Goal: Task Accomplishment & Management: Use online tool/utility

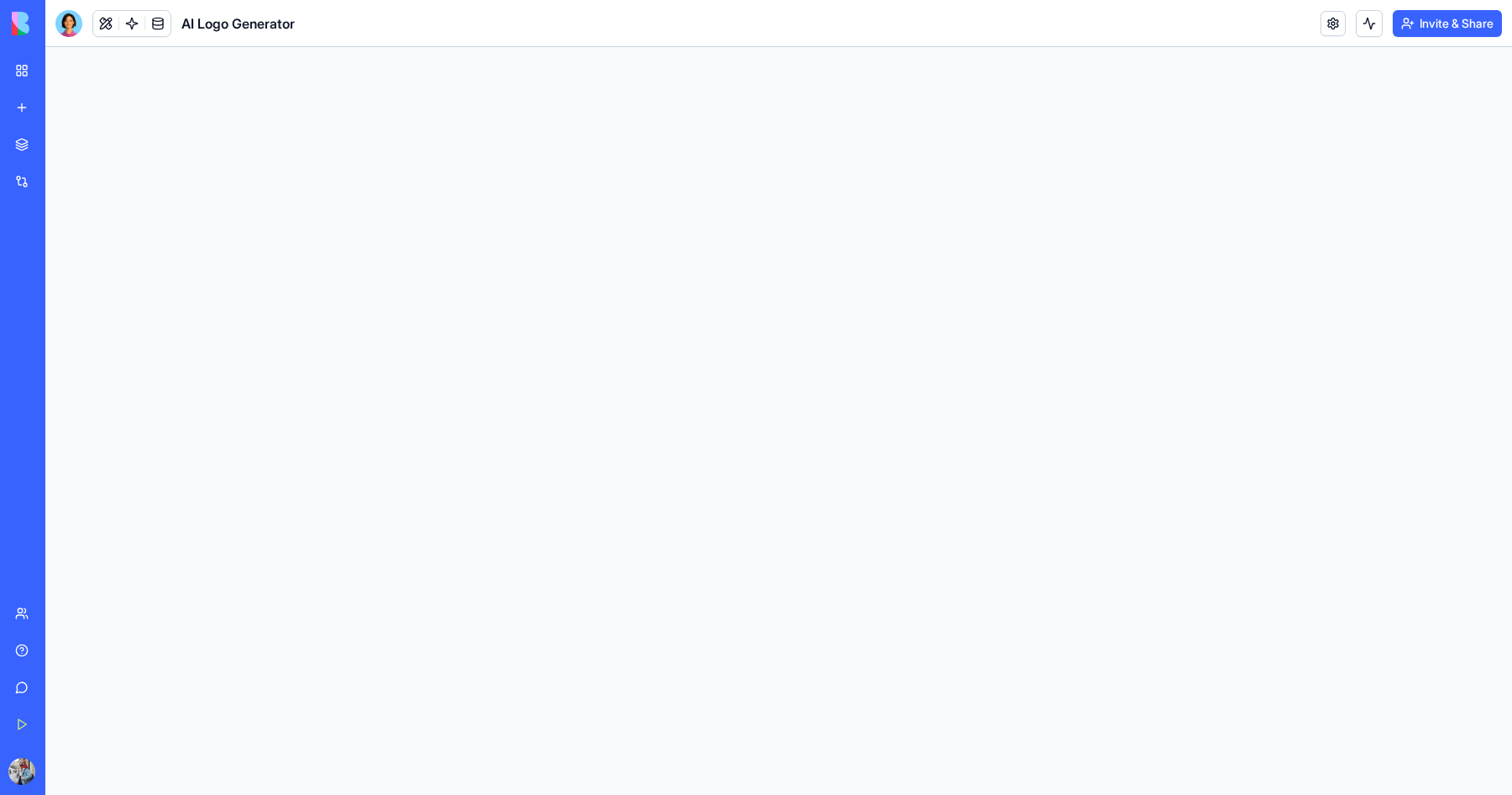
select select "**********"
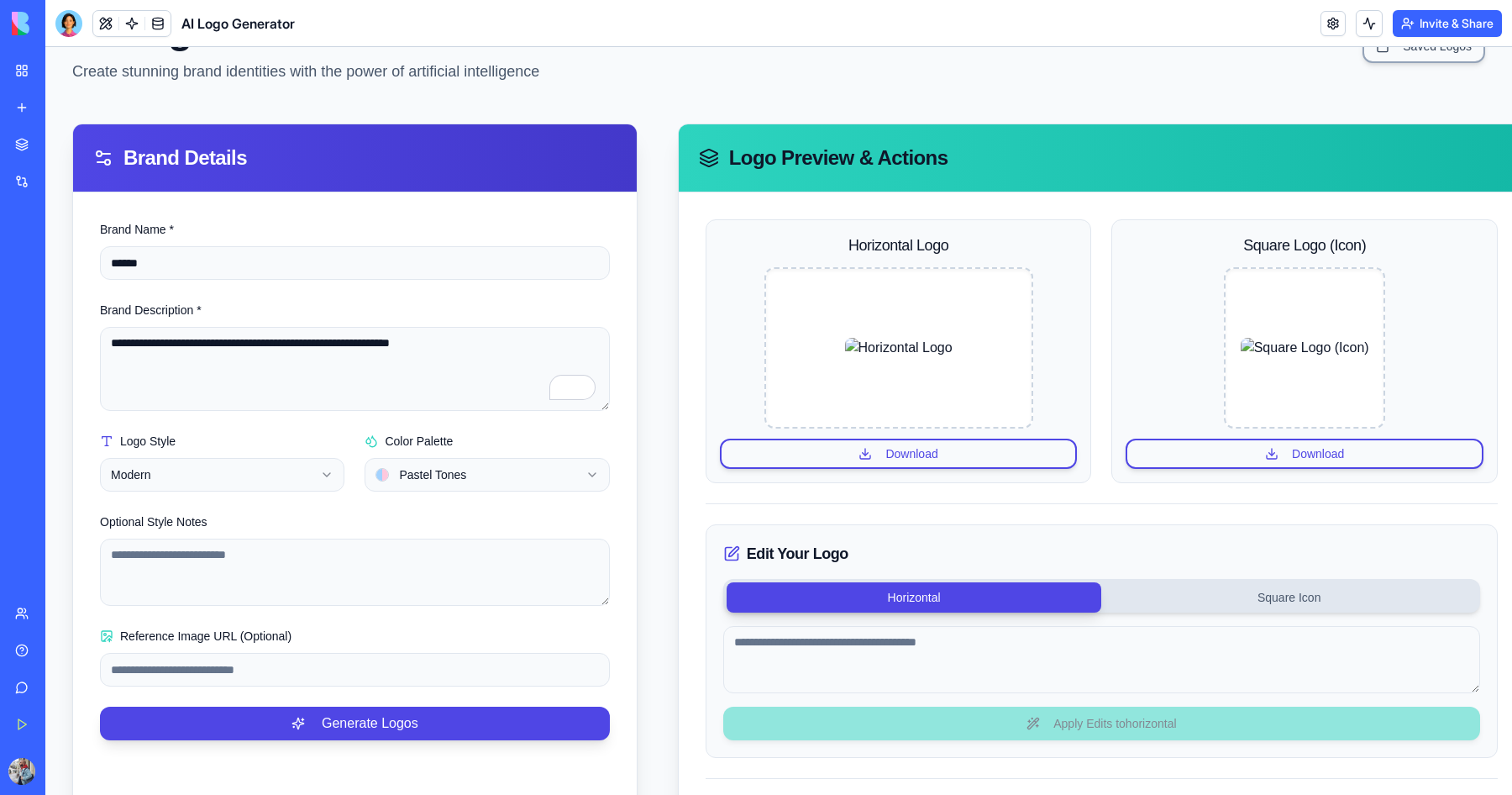
click at [57, 78] on div "My Workspace" at bounding box center [51, 70] width 21 height 17
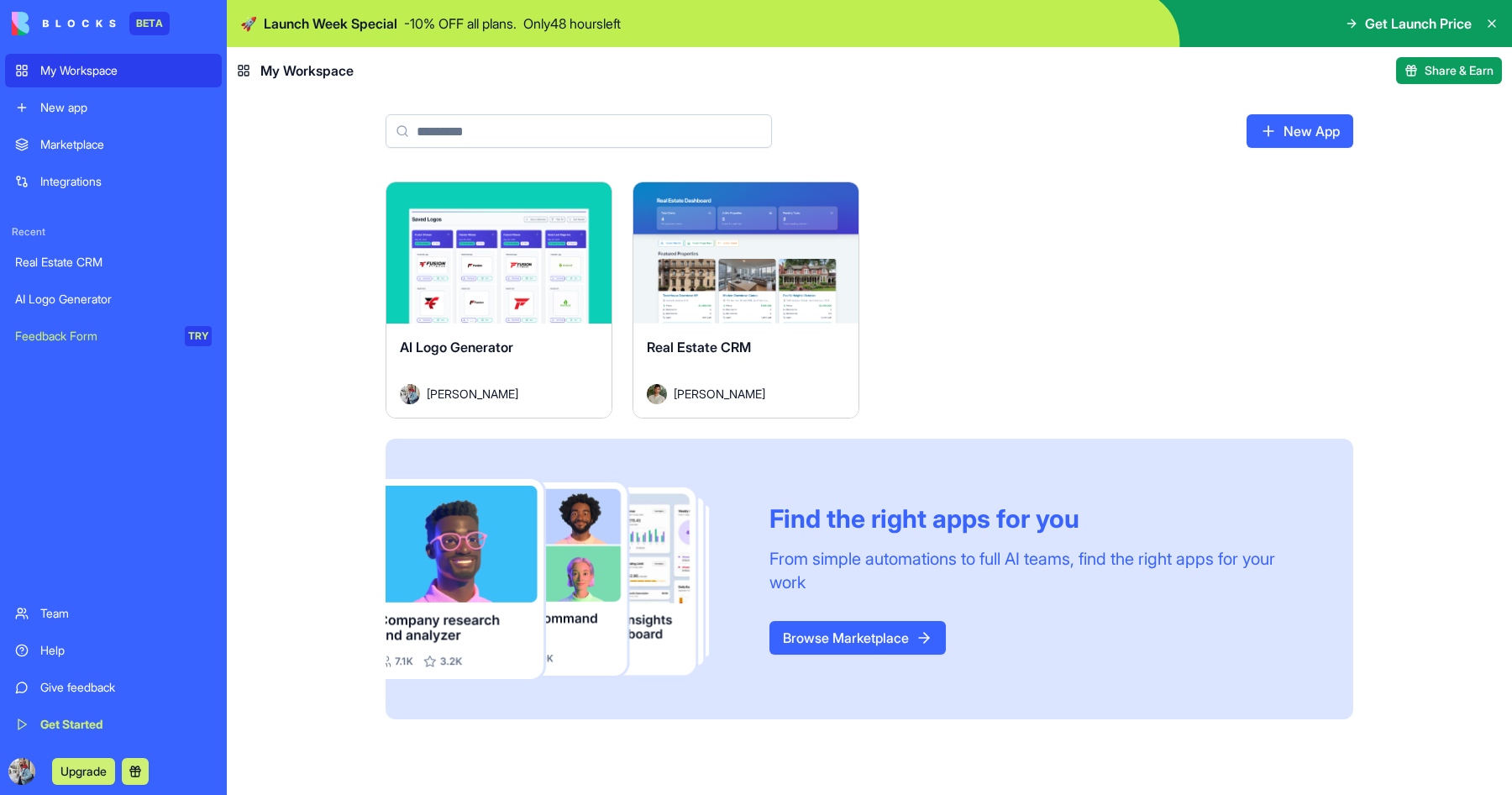
click at [93, 111] on div "New app" at bounding box center [126, 107] width 172 height 17
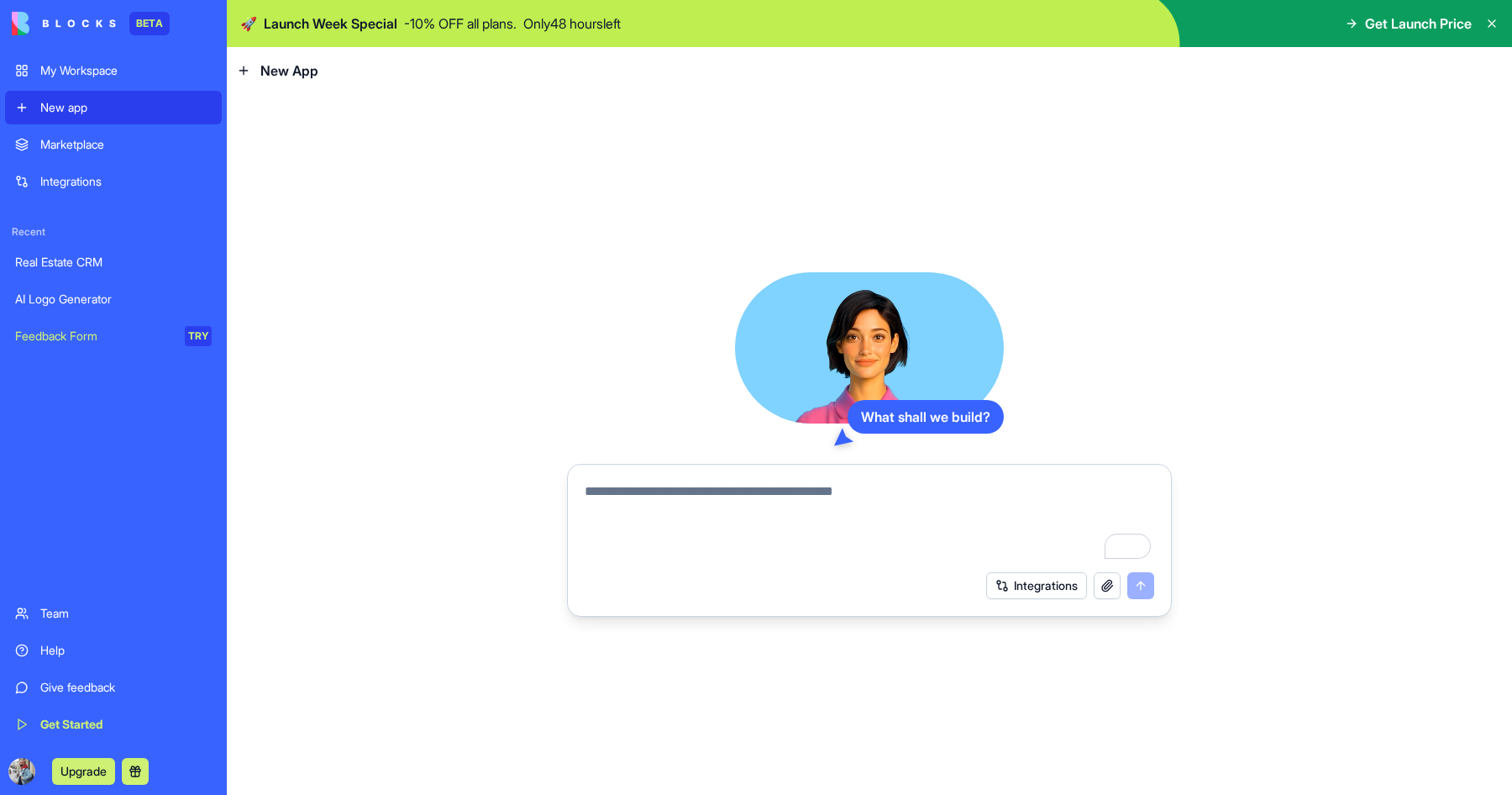
click at [99, 142] on div "Marketplace" at bounding box center [126, 145] width 172 height 17
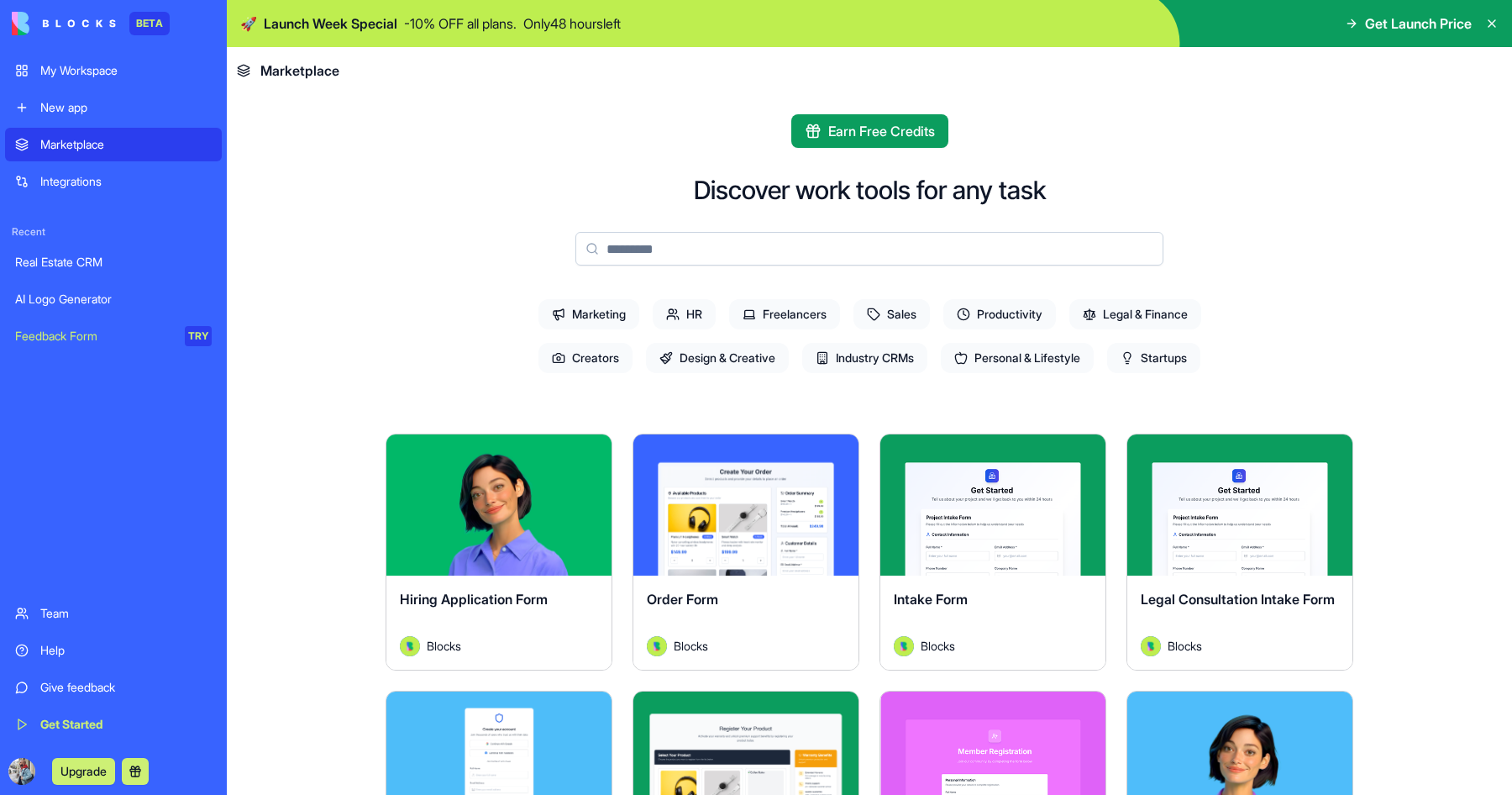
click at [895, 360] on span "Industry CRMs" at bounding box center [865, 357] width 125 height 30
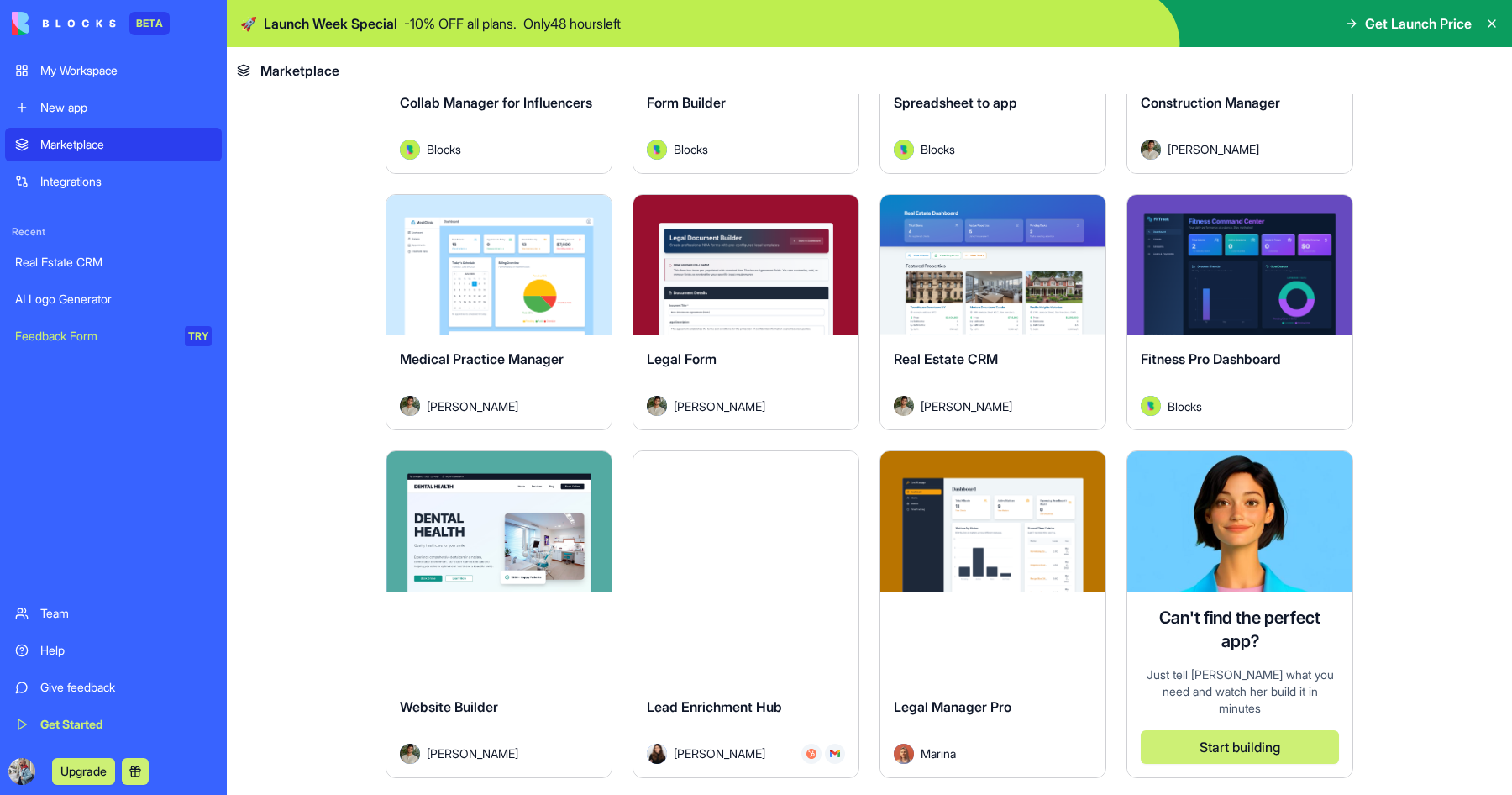
scroll to position [551, 0]
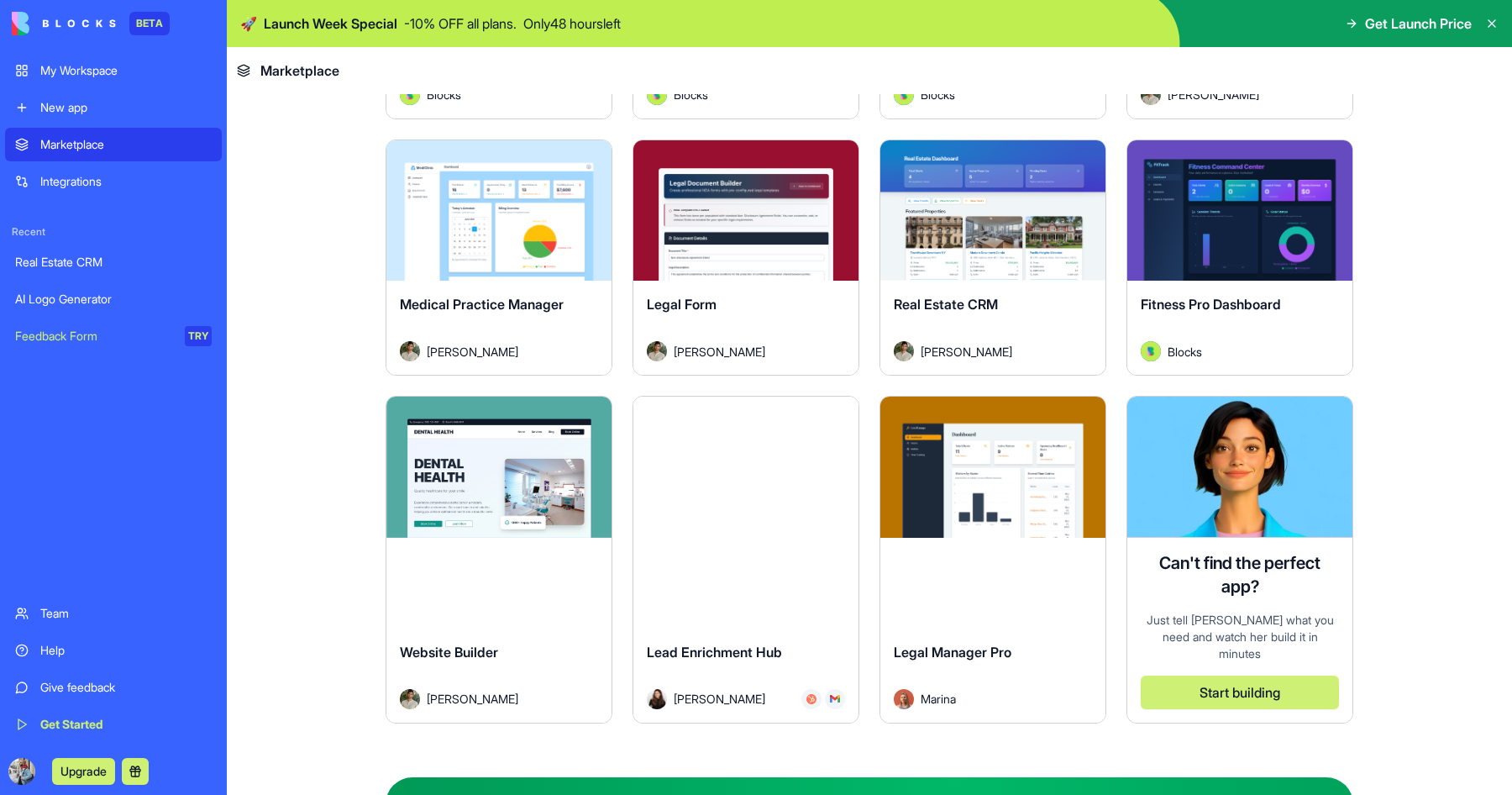
click at [1243, 676] on button "Start building" at bounding box center [1240, 692] width 198 height 33
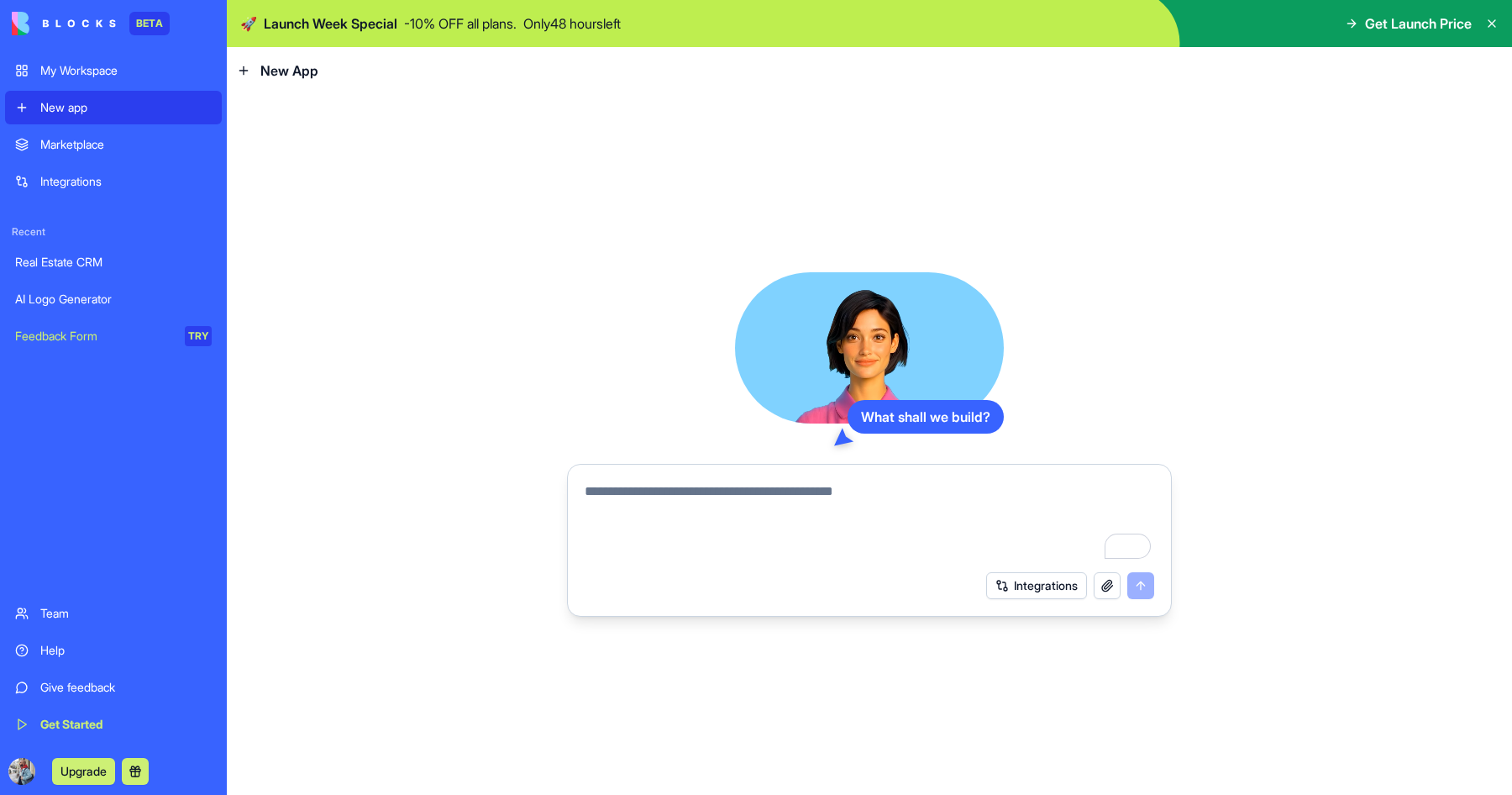
click at [93, 771] on button "Upgrade" at bounding box center [83, 771] width 63 height 27
